Goal: Task Accomplishment & Management: Use online tool/utility

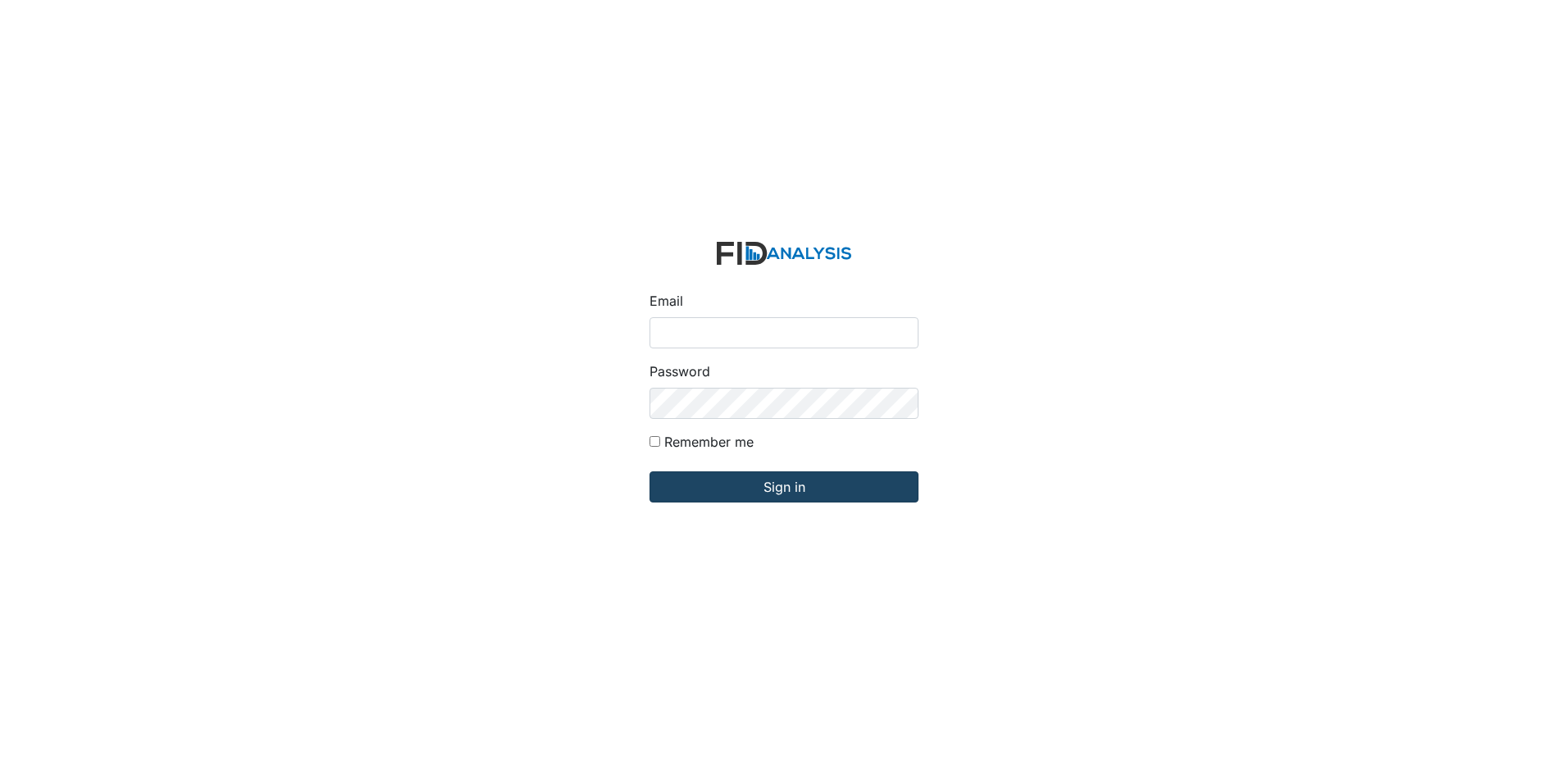
type input "[PERSON_NAME][EMAIL_ADDRESS][DOMAIN_NAME]"
click at [771, 485] on input "Sign in" at bounding box center [784, 487] width 269 height 31
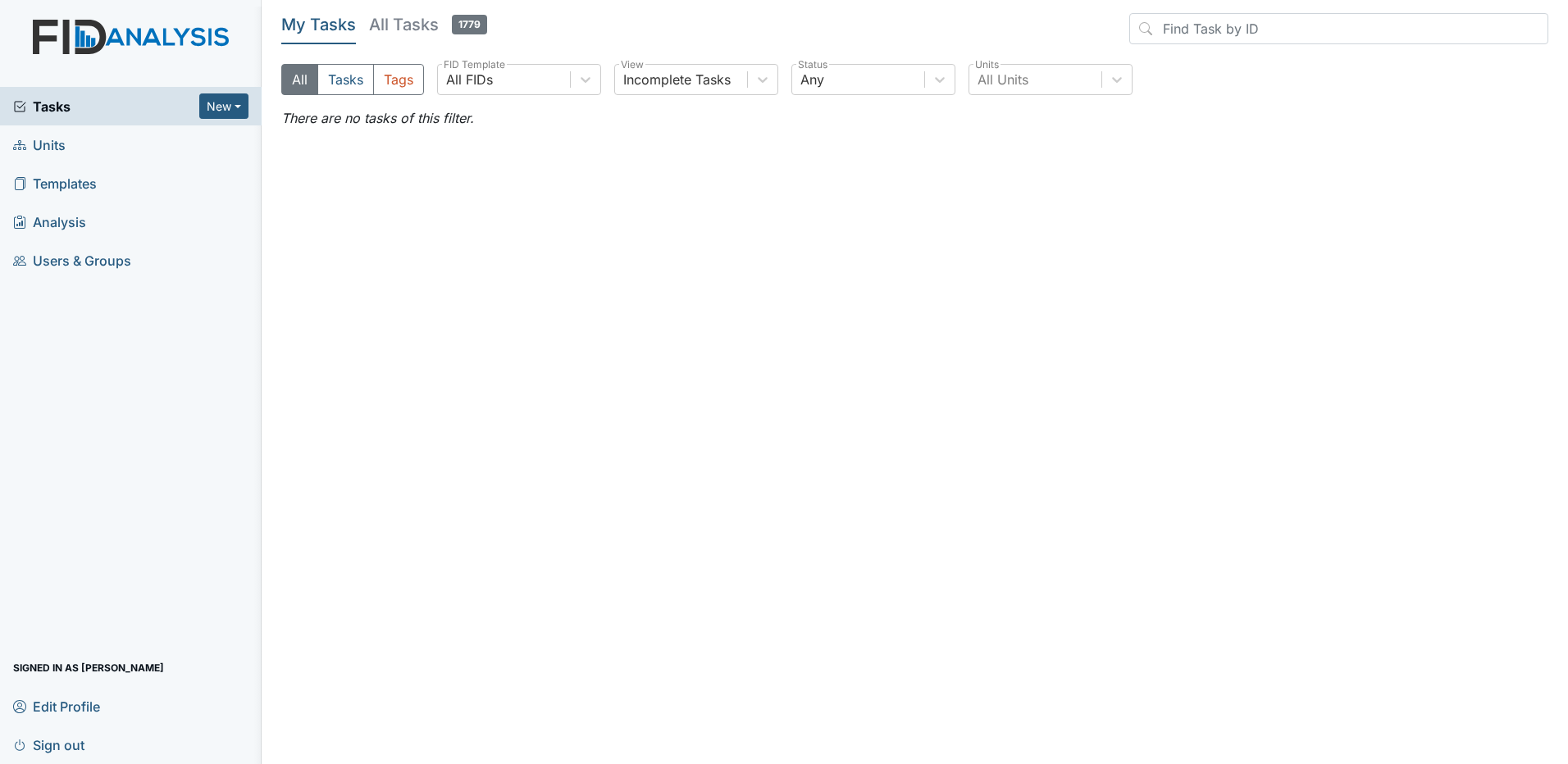
click at [406, 21] on h5 "All Tasks 1779" at bounding box center [427, 24] width 118 height 23
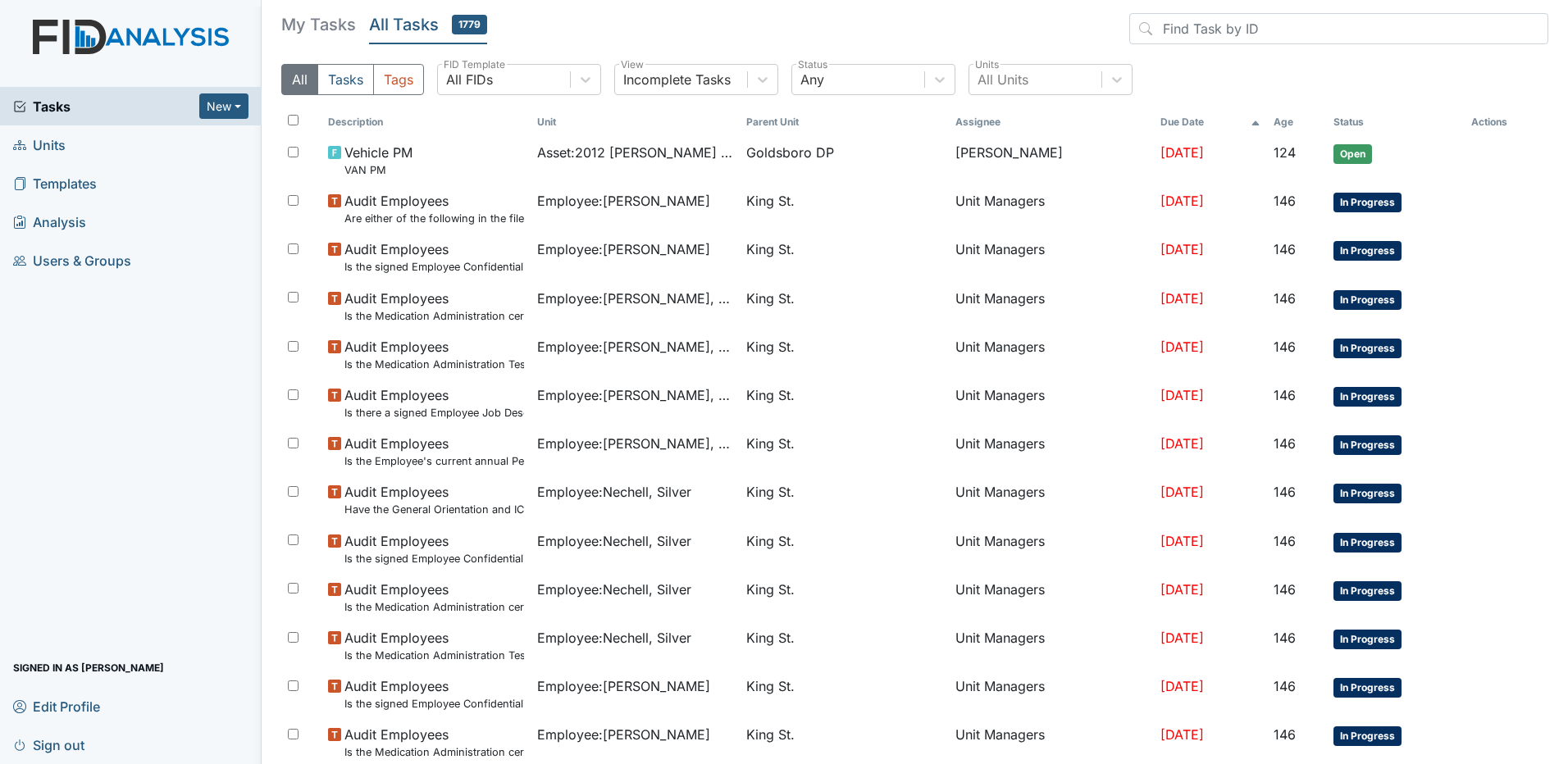
click at [54, 147] on span "Units" at bounding box center [39, 144] width 52 height 25
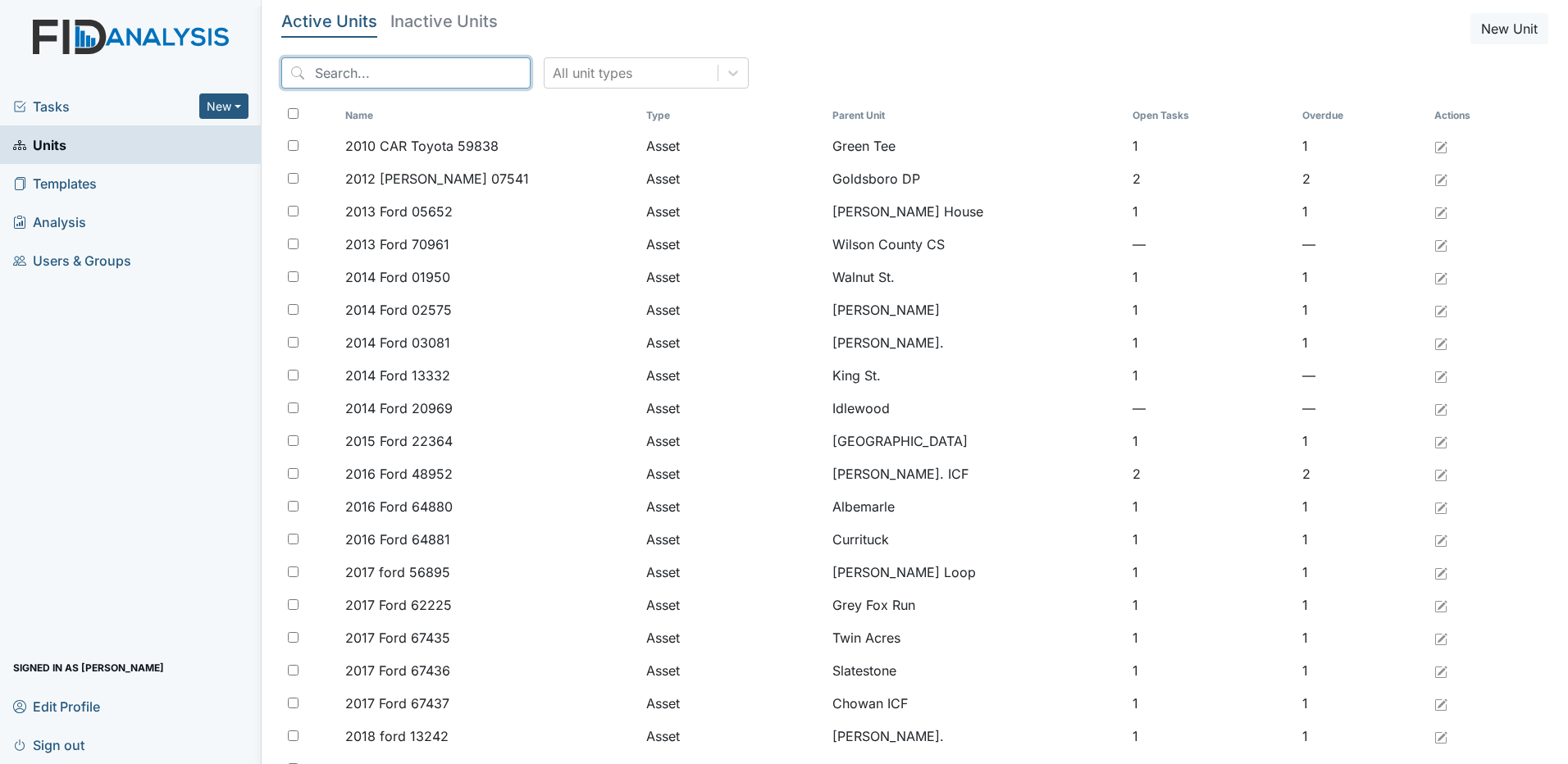
click at [337, 79] on input "search" at bounding box center [406, 73] width 249 height 31
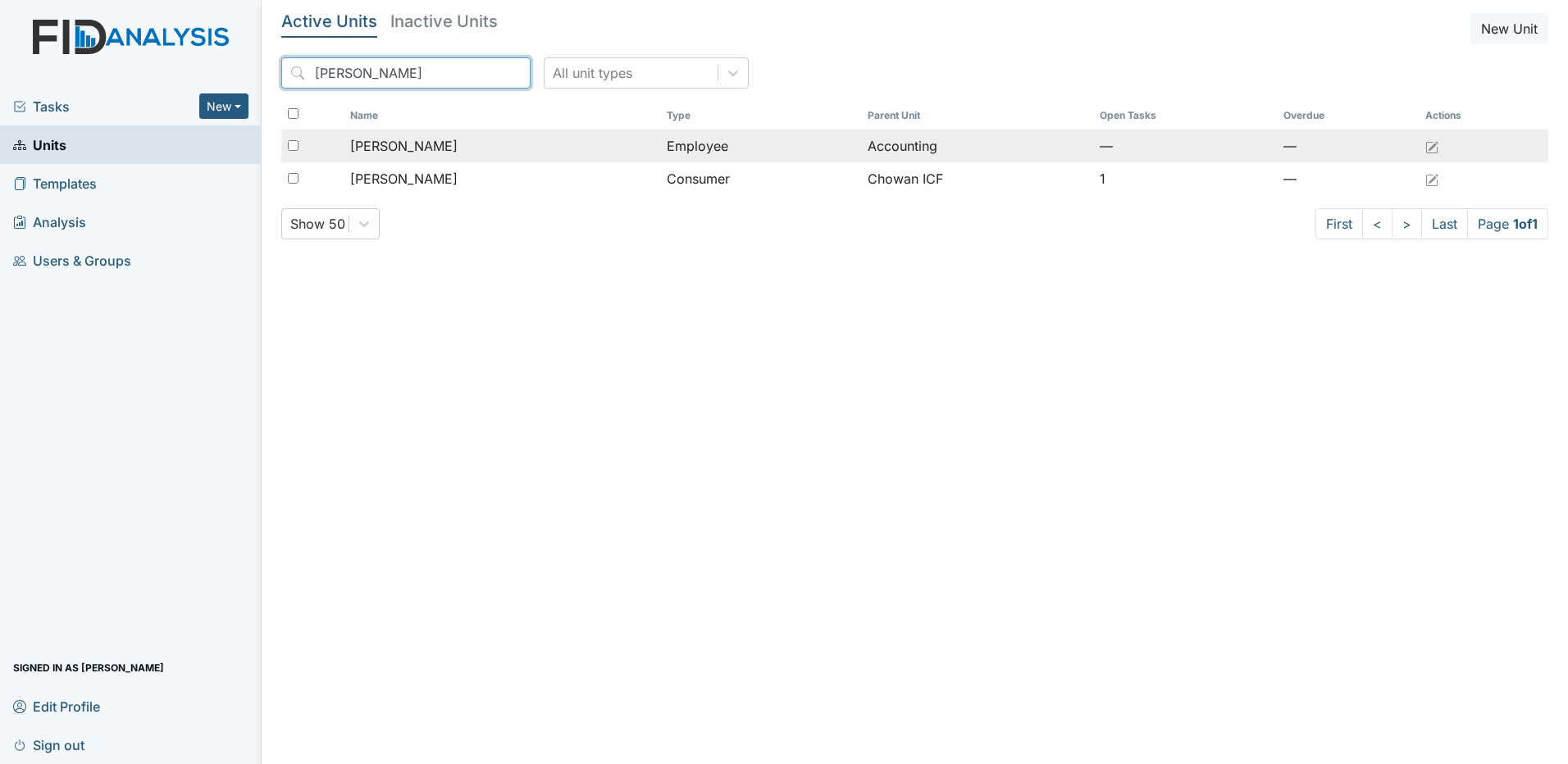
type input "heather"
click at [291, 145] on input "checkbox" at bounding box center [293, 145] width 10 height 10
checkbox input "true"
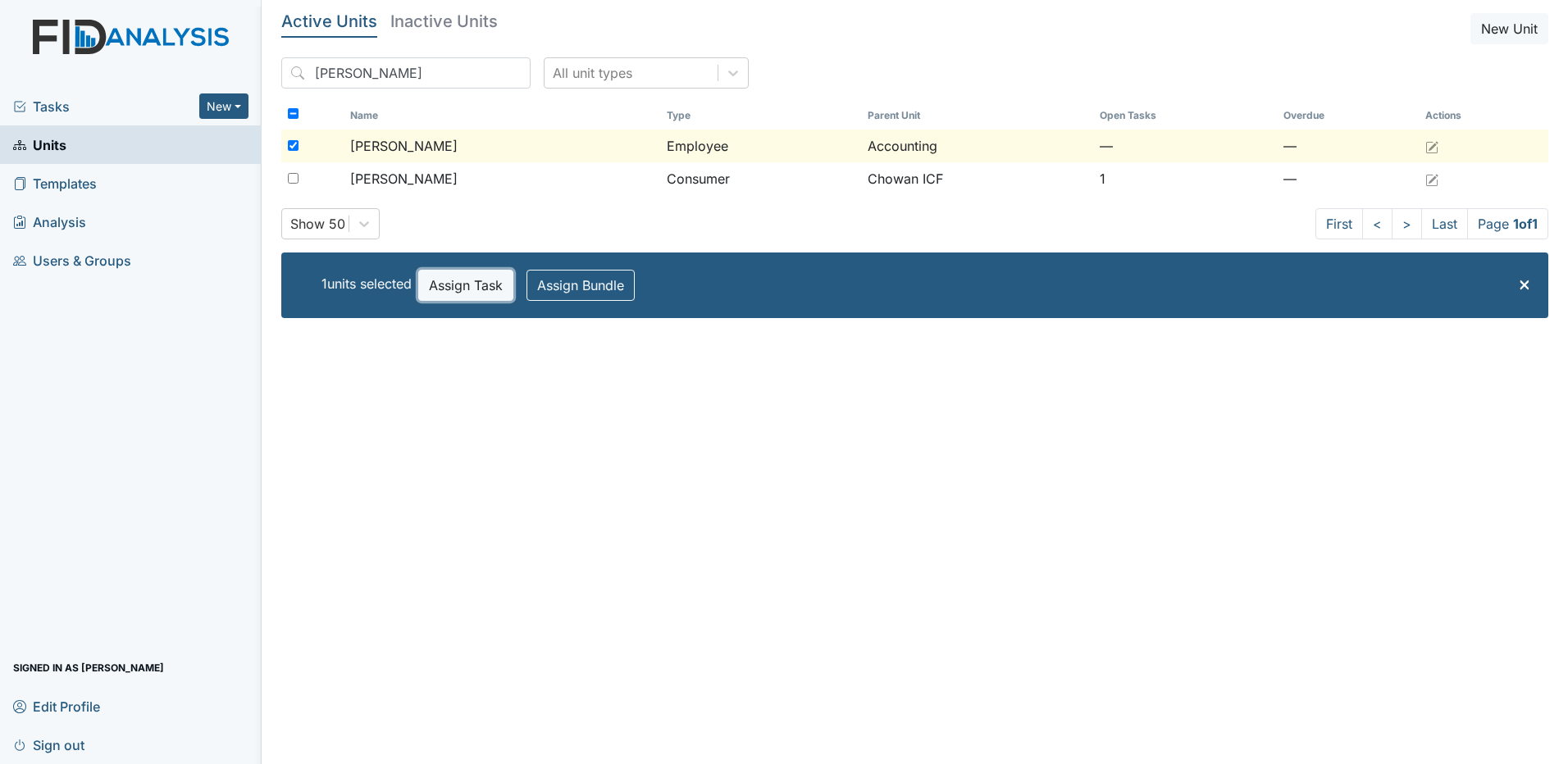
click at [478, 287] on button "Assign Task" at bounding box center [465, 286] width 95 height 31
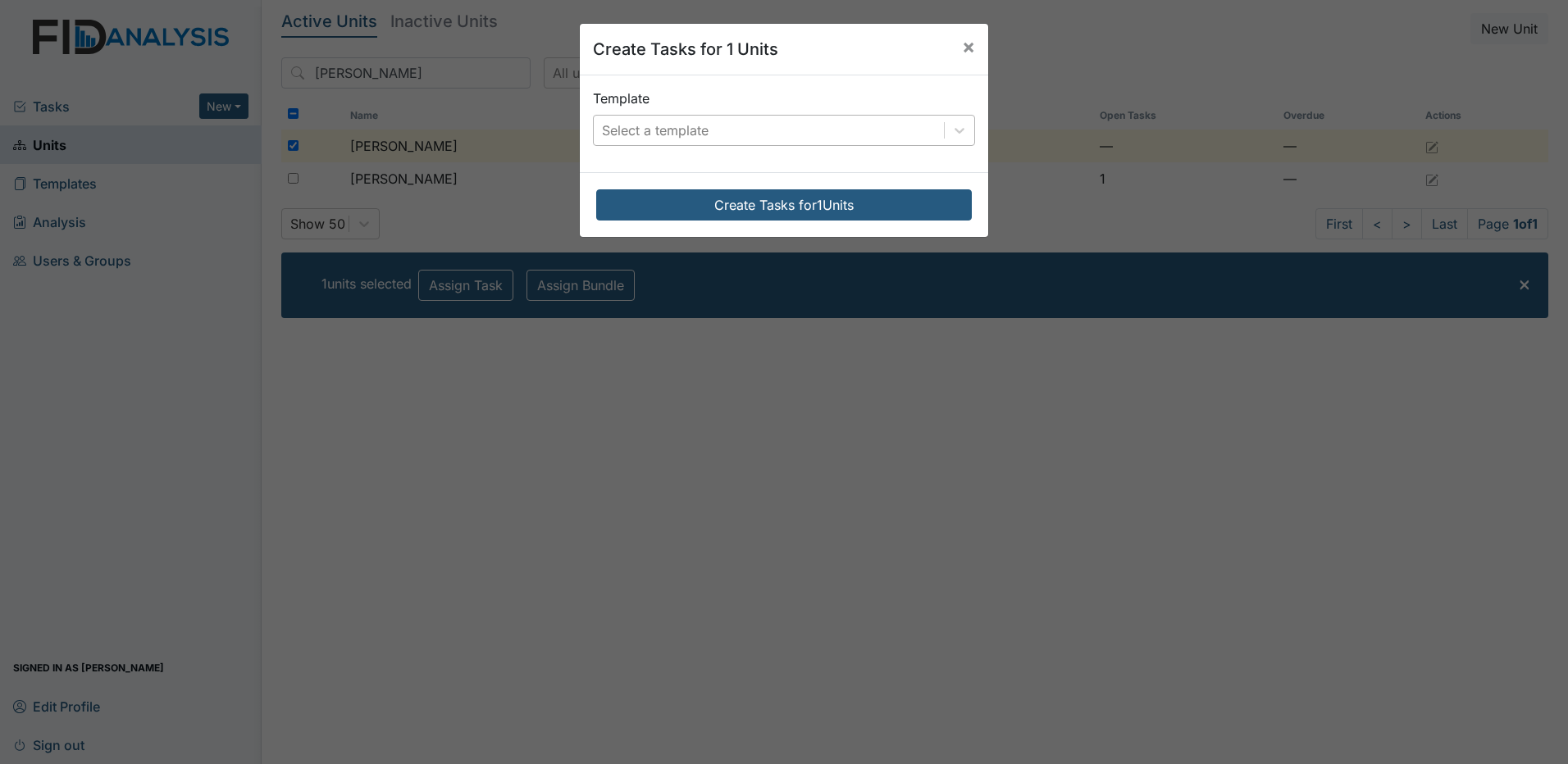
click at [720, 128] on div "Select a template" at bounding box center [769, 131] width 350 height 30
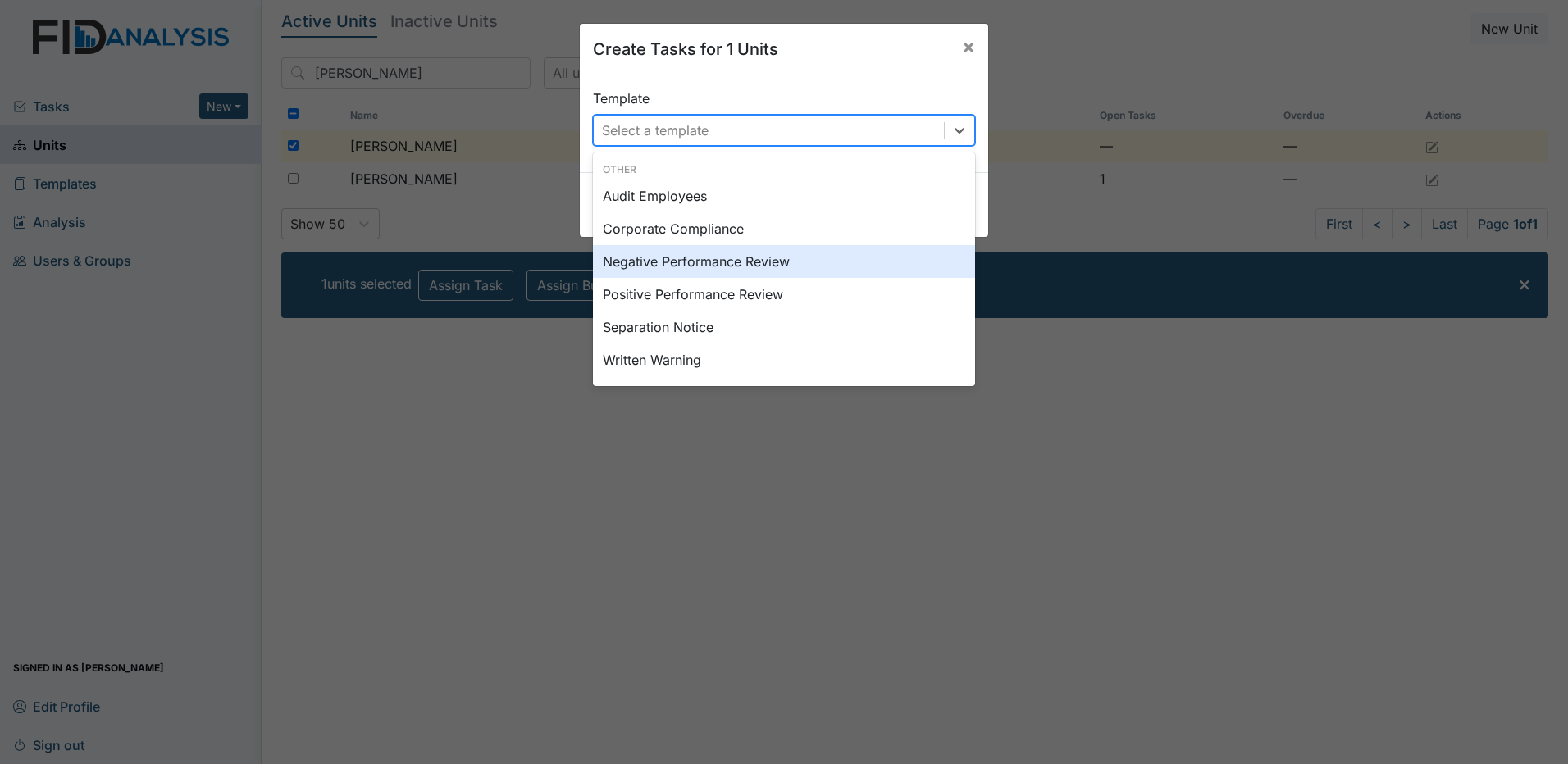
click at [720, 259] on div "Negative Performance Review" at bounding box center [784, 261] width 382 height 33
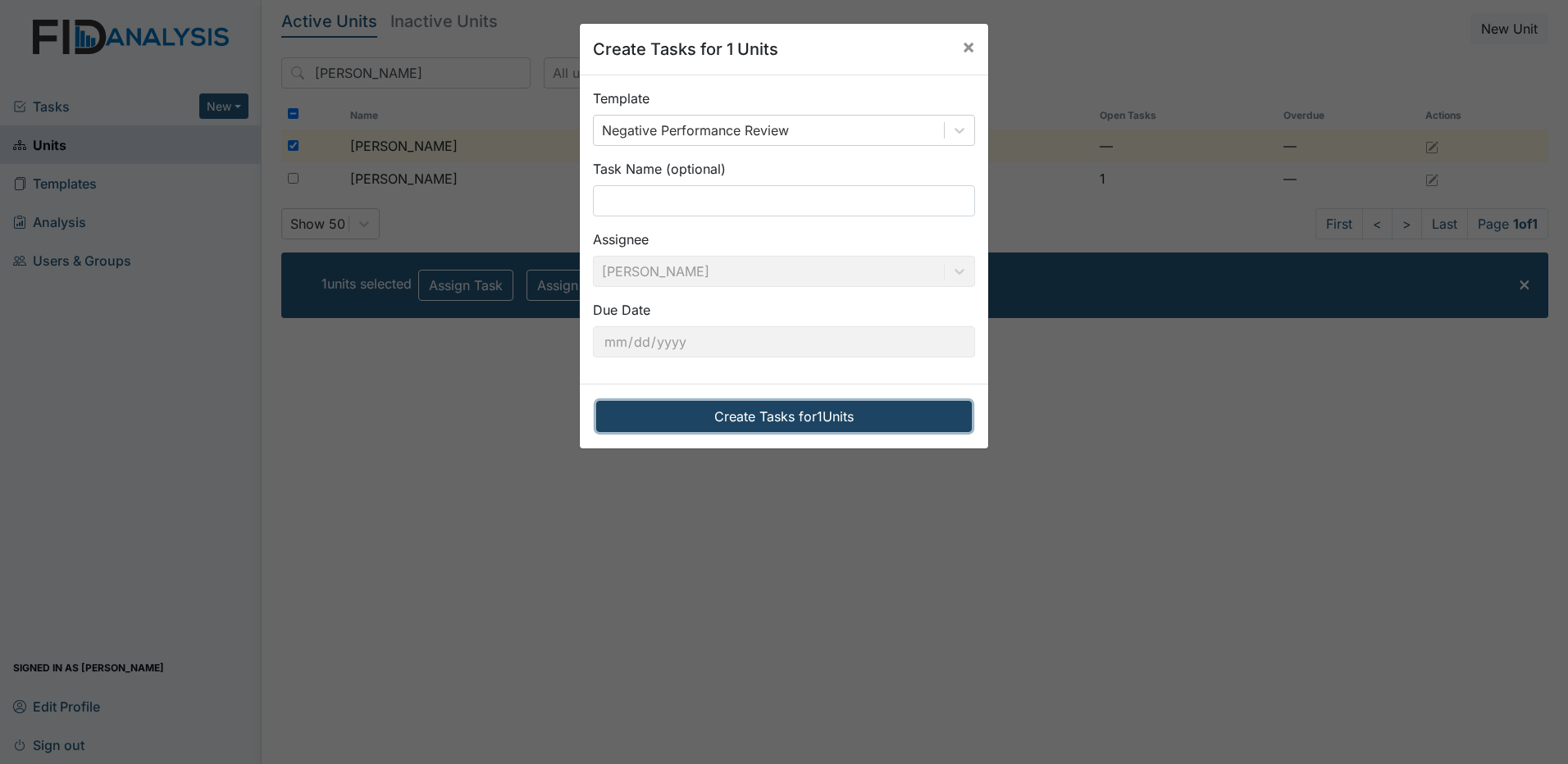
click at [741, 419] on button "Create Tasks for 1 Units" at bounding box center [784, 416] width 376 height 31
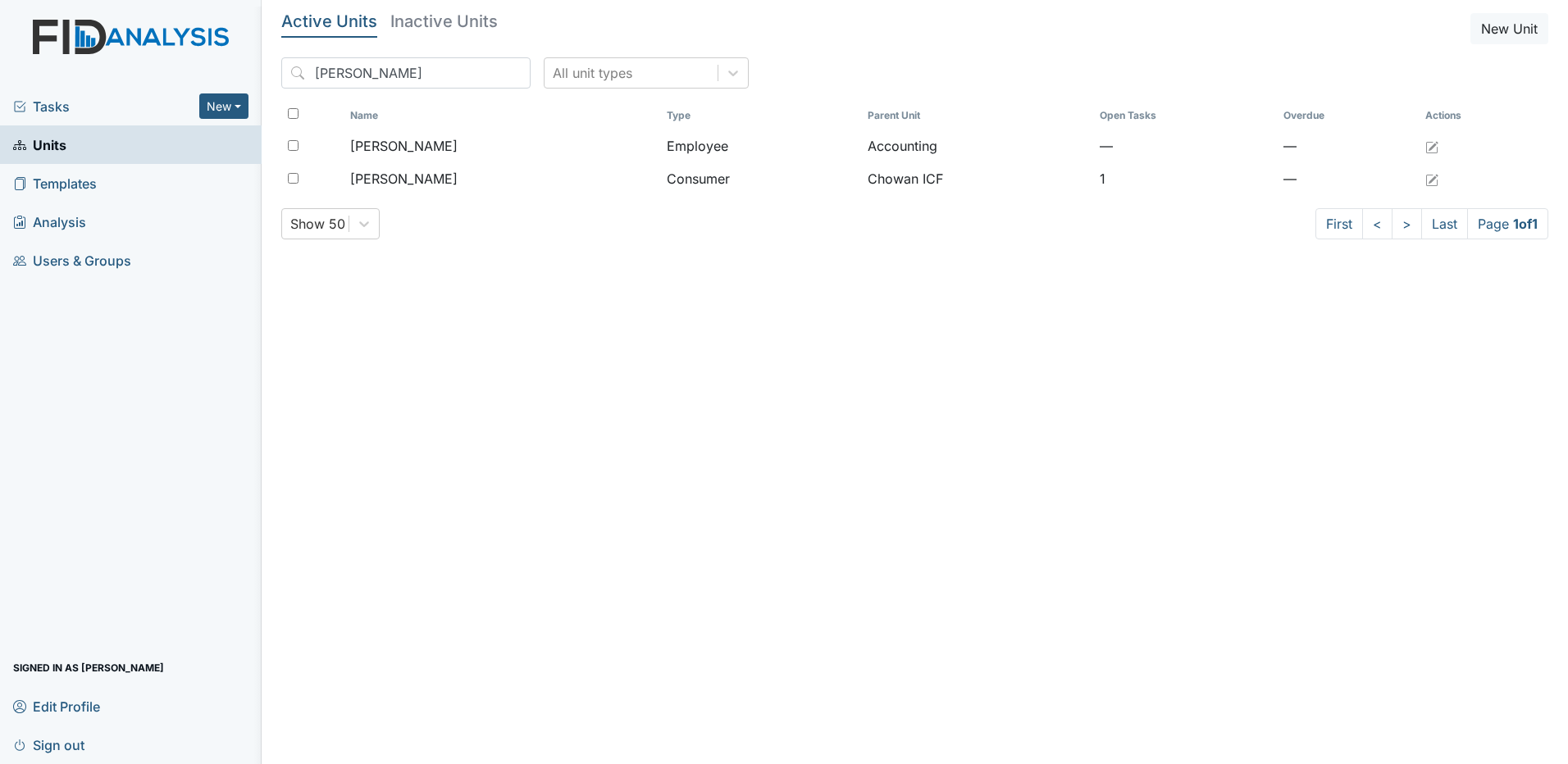
click at [36, 104] on span "Tasks" at bounding box center [106, 106] width 187 height 20
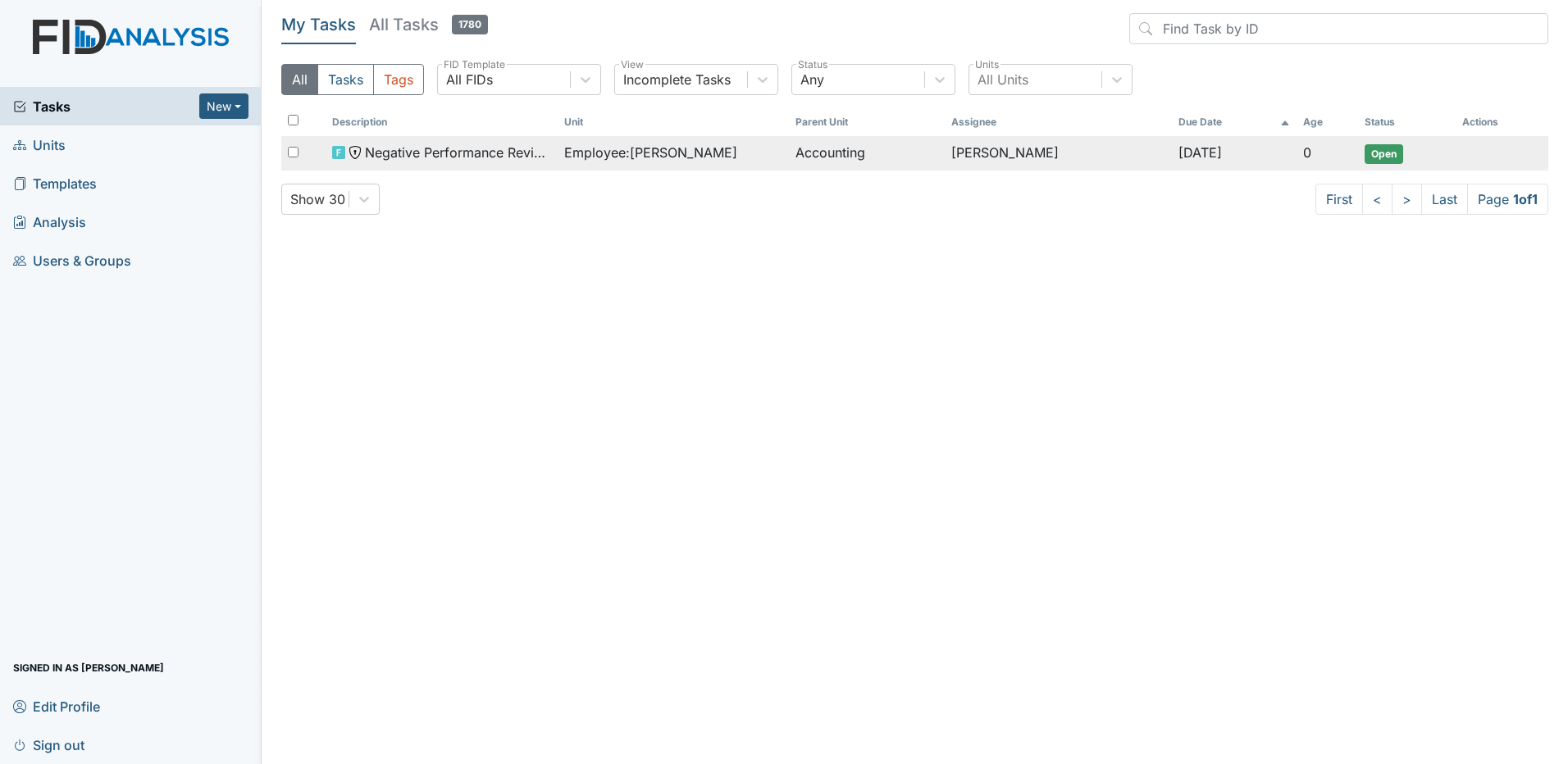
click at [427, 153] on span "Negative Performance Review" at bounding box center [458, 152] width 186 height 20
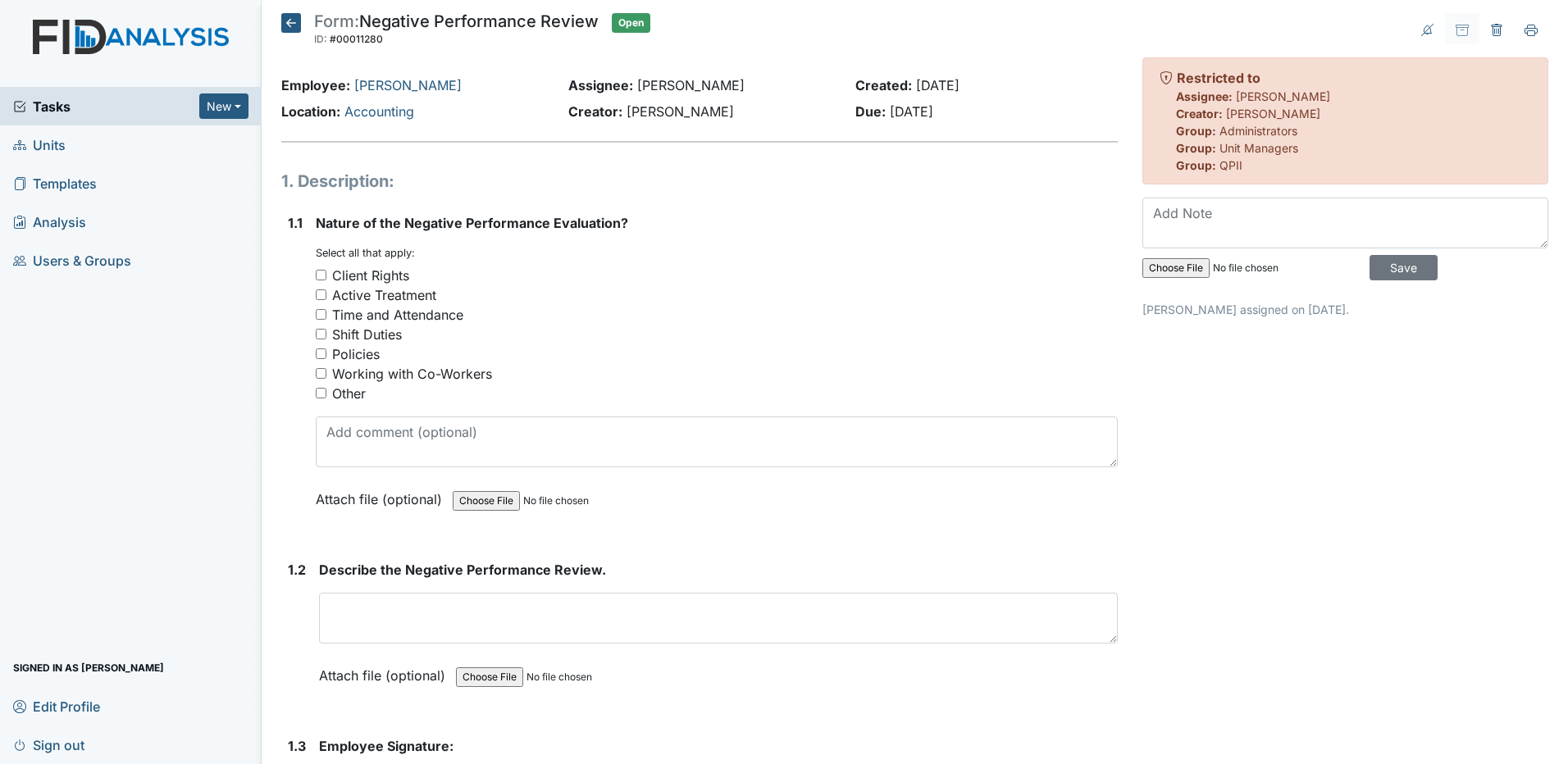
click at [321, 336] on input "Shift Duties" at bounding box center [321, 334] width 10 height 10
checkbox input "true"
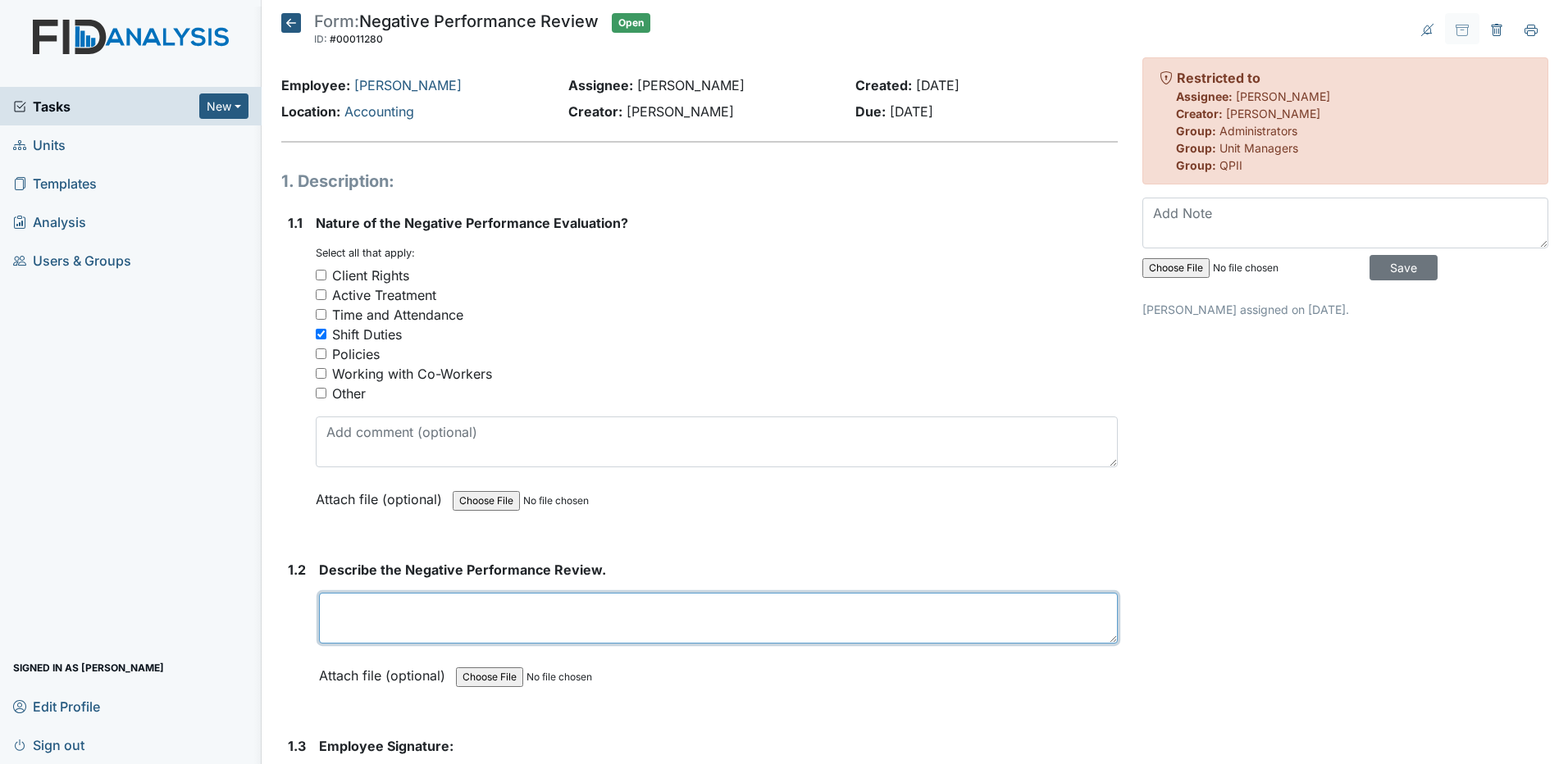
click at [362, 604] on textarea at bounding box center [718, 618] width 798 height 51
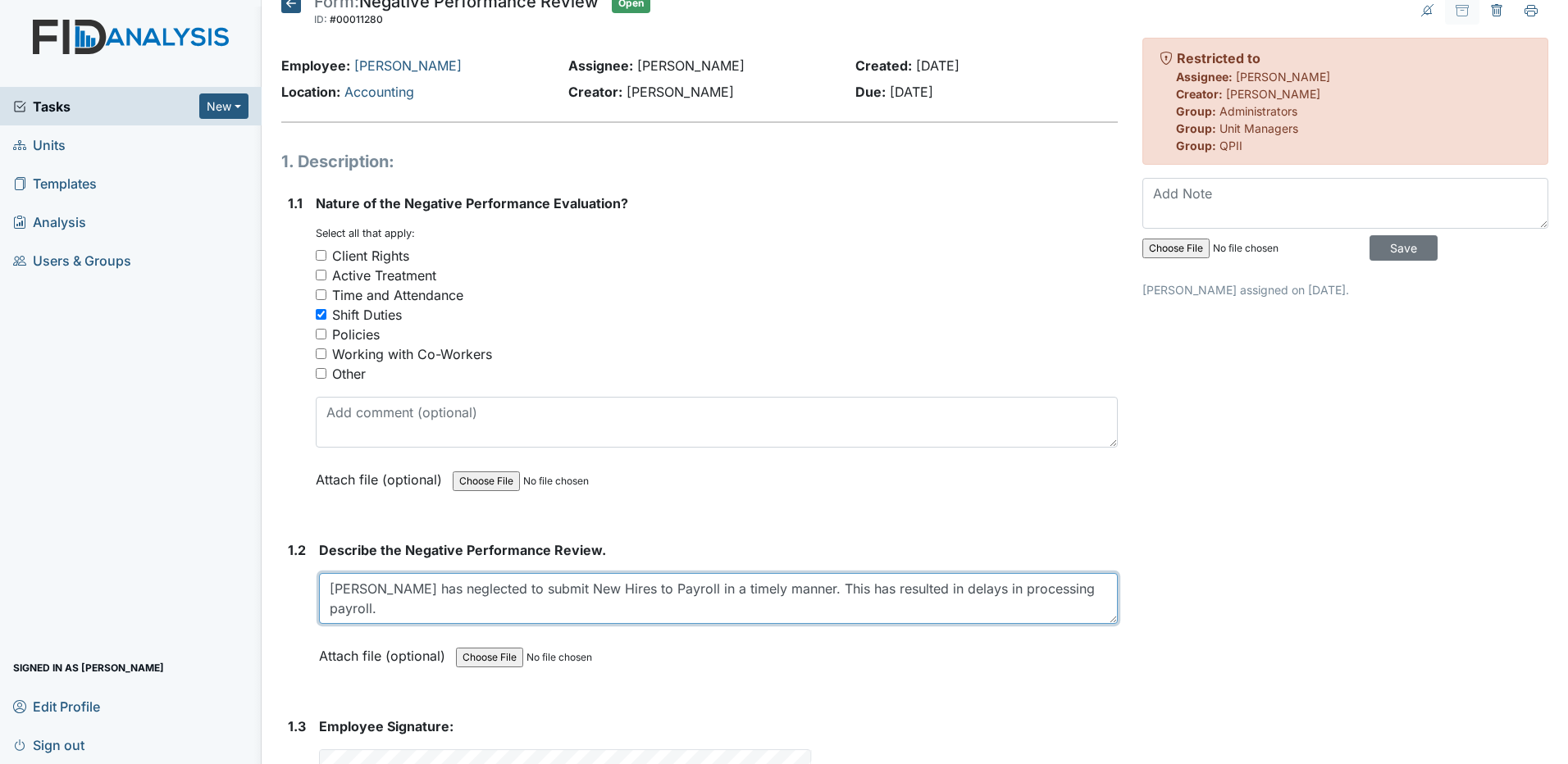
scroll to position [1, 0]
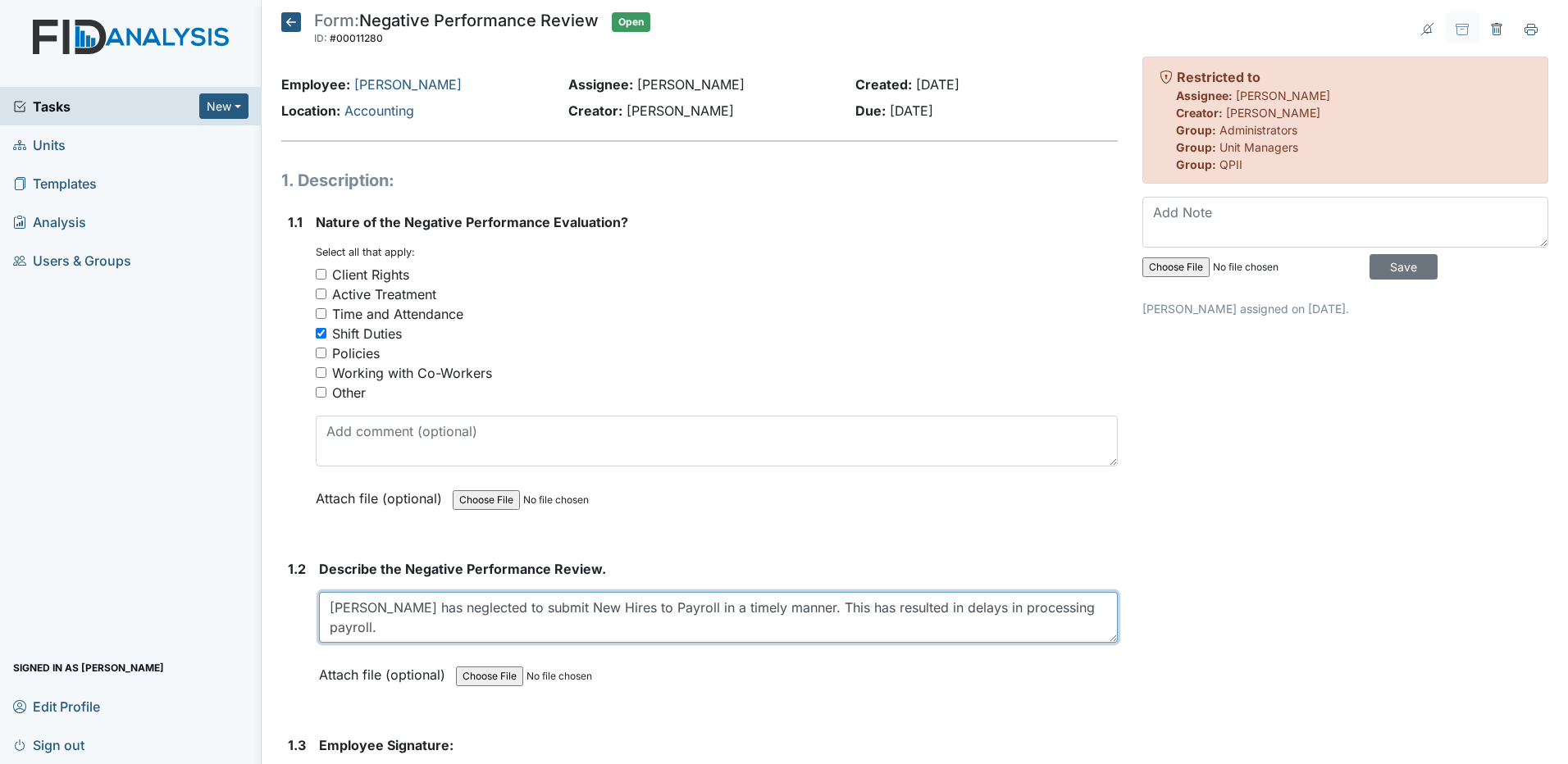
type textarea "Heather has neglected to submit New Hires to Payroll in a timely manner. This h…"
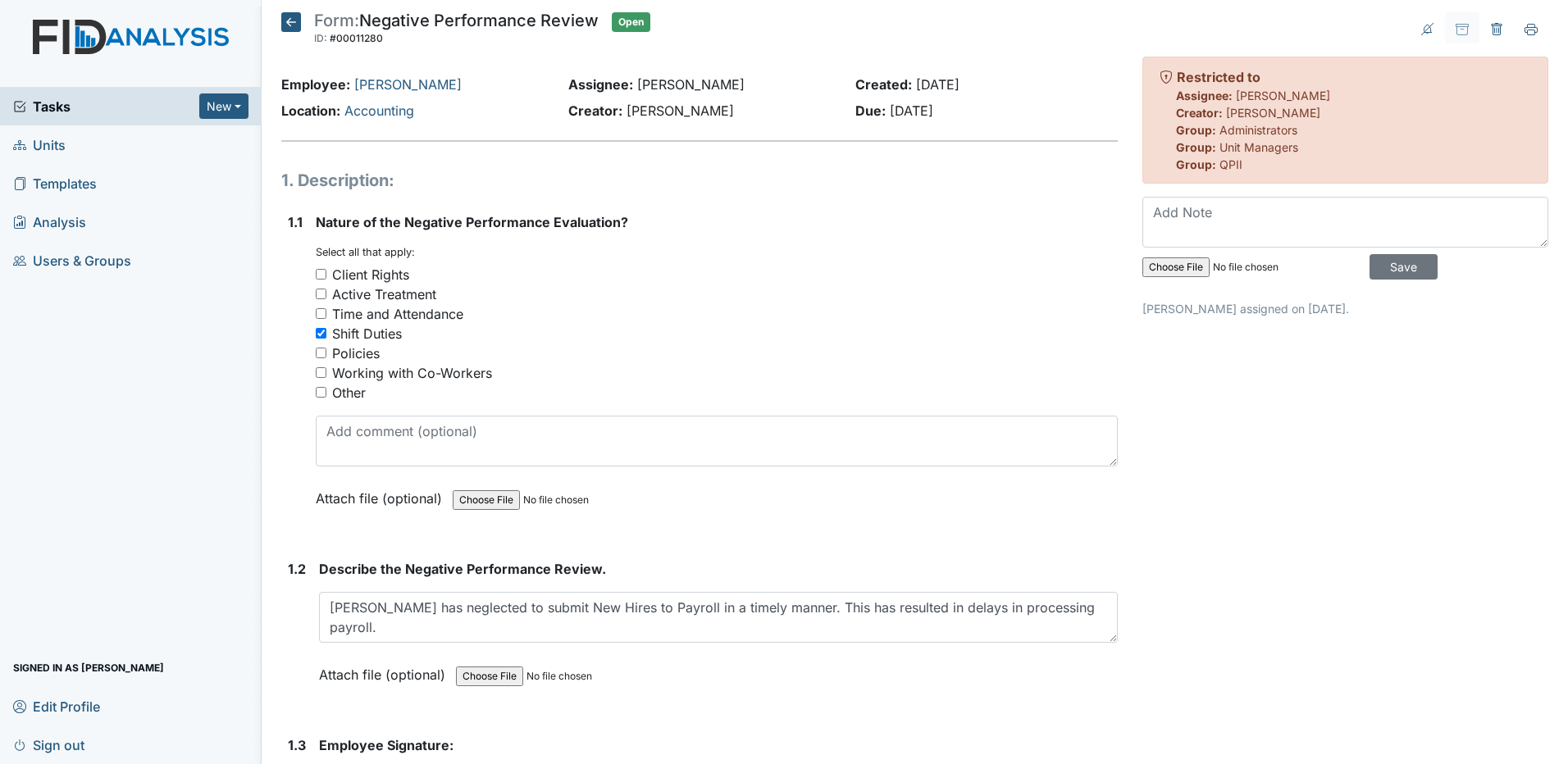
drag, startPoint x: 1421, startPoint y: 261, endPoint x: 1402, endPoint y: 268, distance: 20.2
click at [1421, 262] on div "Save" at bounding box center [1345, 241] width 406 height 90
click at [1395, 268] on input "Save" at bounding box center [1403, 267] width 68 height 25
click at [1389, 269] on input "Save" at bounding box center [1403, 267] width 68 height 25
click at [114, 106] on span "Tasks" at bounding box center [106, 106] width 187 height 20
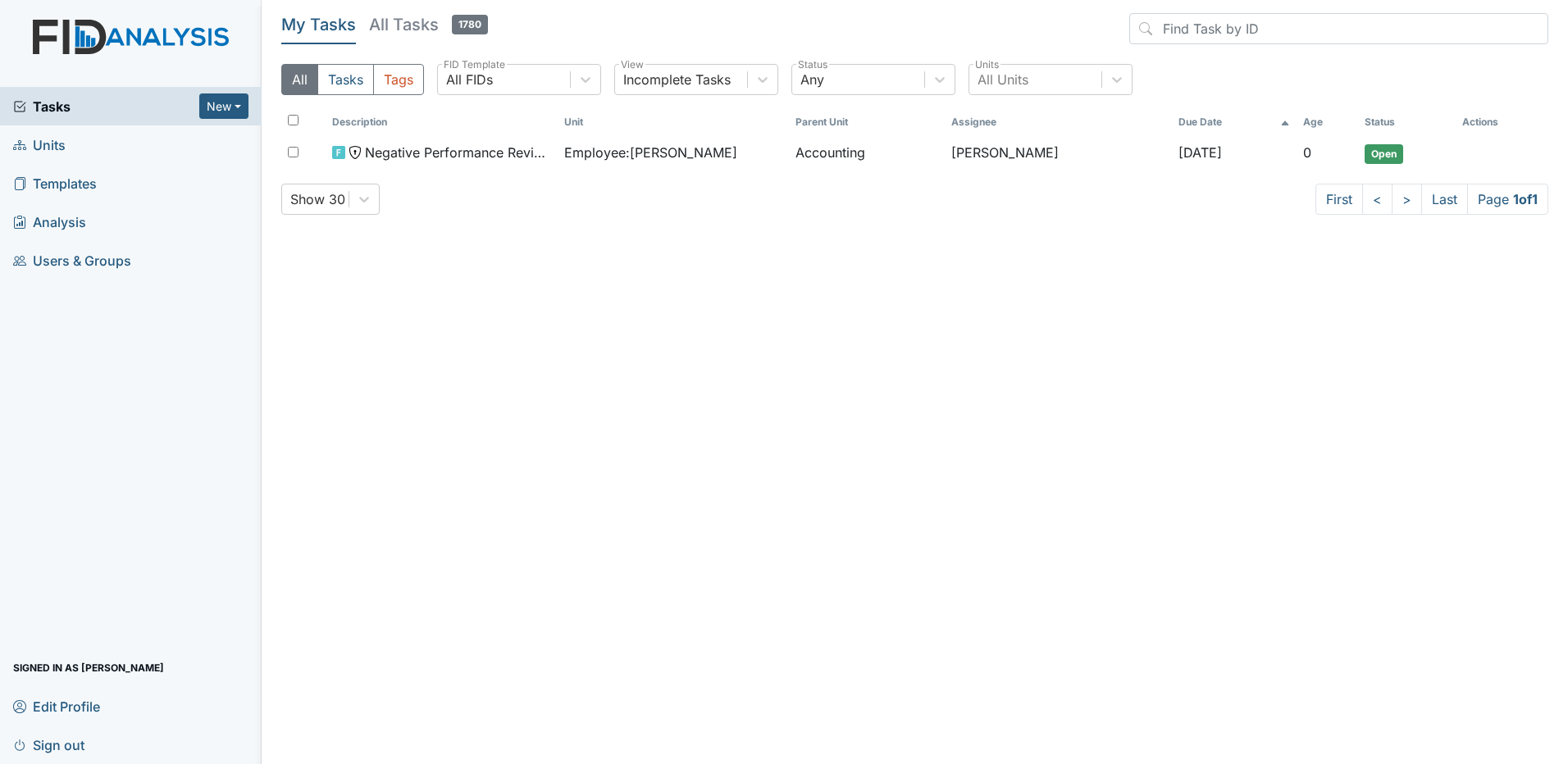
click at [103, 744] on link "Sign out" at bounding box center [131, 745] width 261 height 38
